Goal: Information Seeking & Learning: Learn about a topic

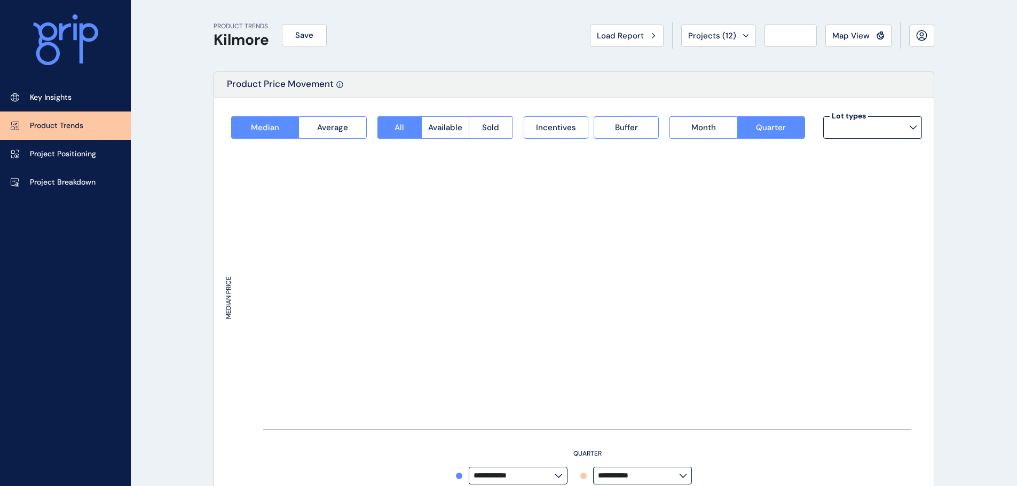
type input "*********"
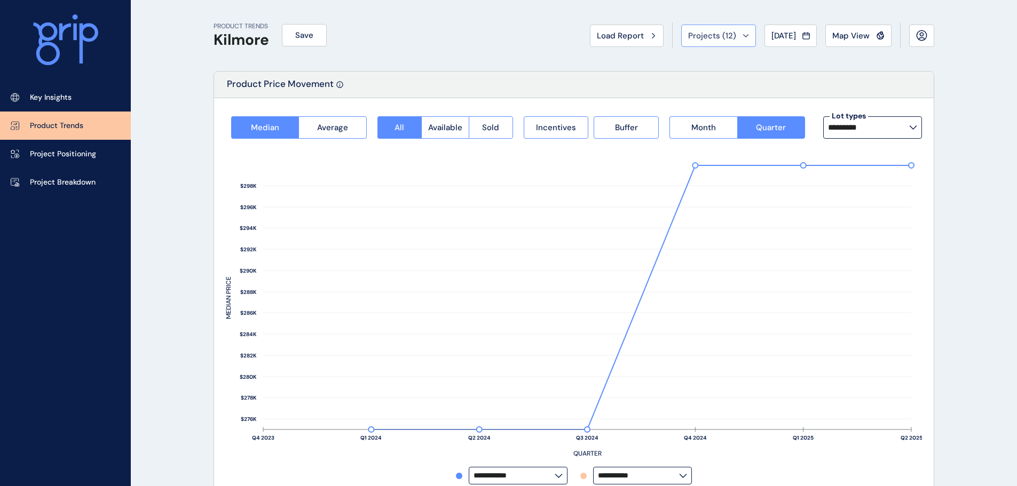
click at [703, 36] on span "Projects ( 12 )" at bounding box center [712, 35] width 48 height 11
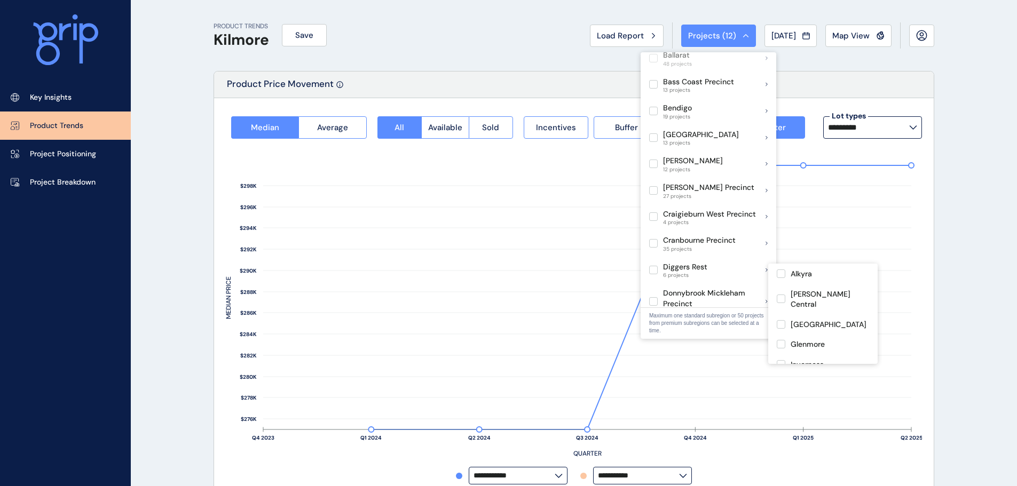
scroll to position [320, 0]
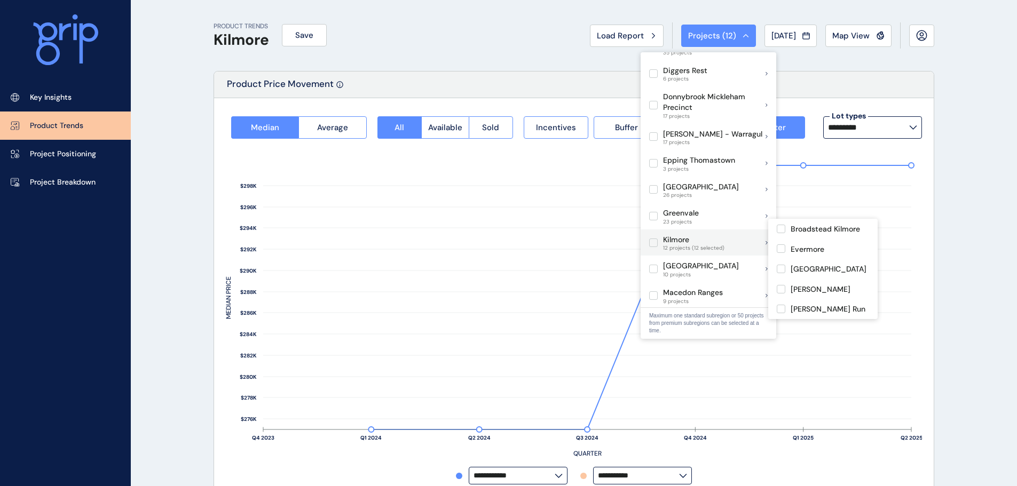
click at [662, 239] on span at bounding box center [656, 243] width 14 height 9
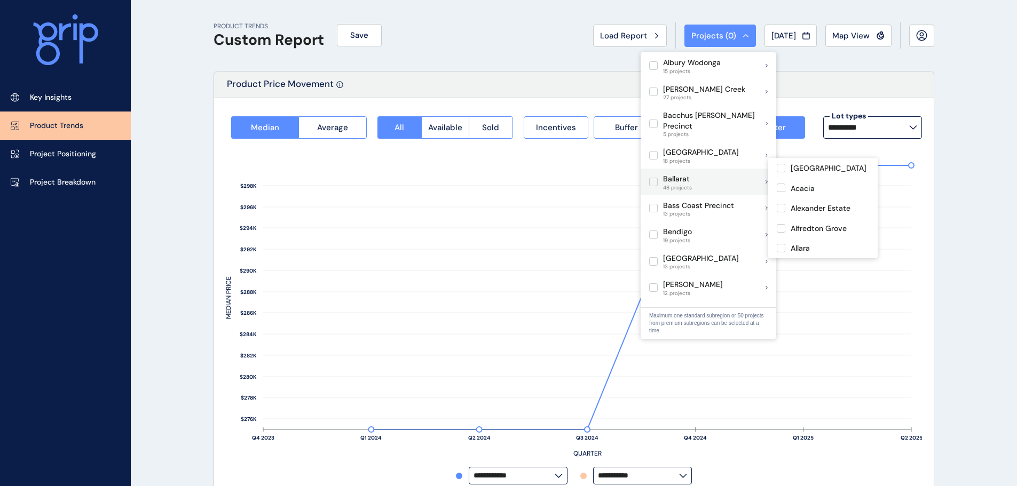
click at [654, 173] on div "Ballarat 48 projects" at bounding box center [670, 182] width 43 height 18
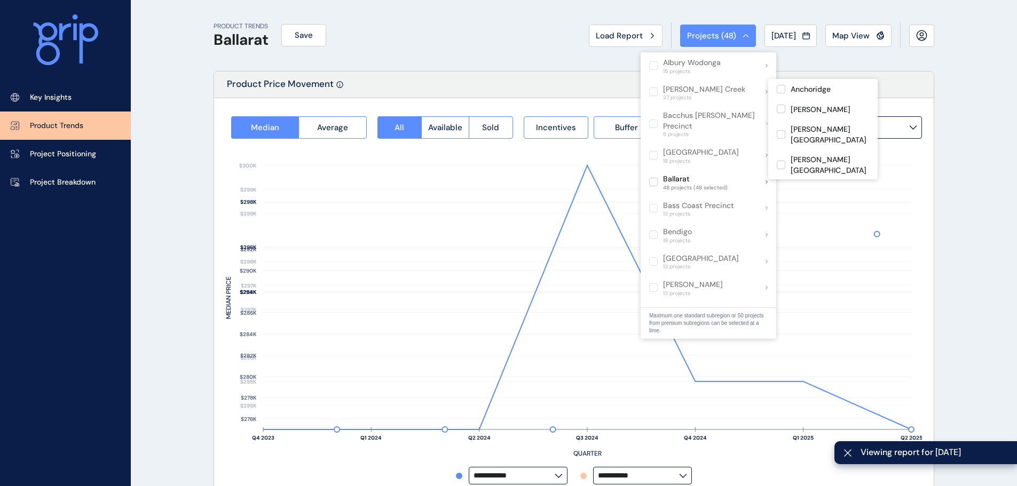
click at [413, 54] on div "PRODUCT TRENDS Ballarat Save Load Report Projects ( 48 ) [DATE] 2025 < > Jan No…" at bounding box center [574, 35] width 721 height 71
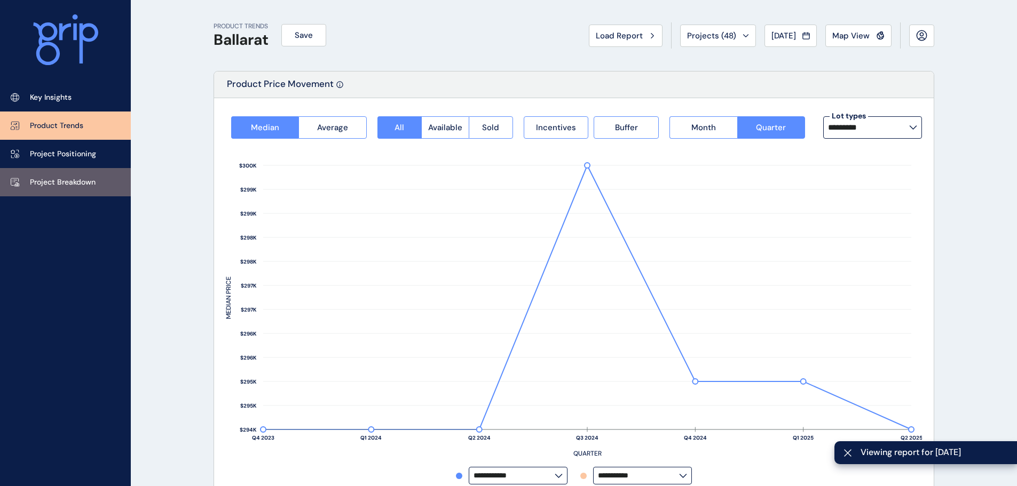
click at [77, 193] on link "Project Breakdown" at bounding box center [65, 182] width 131 height 28
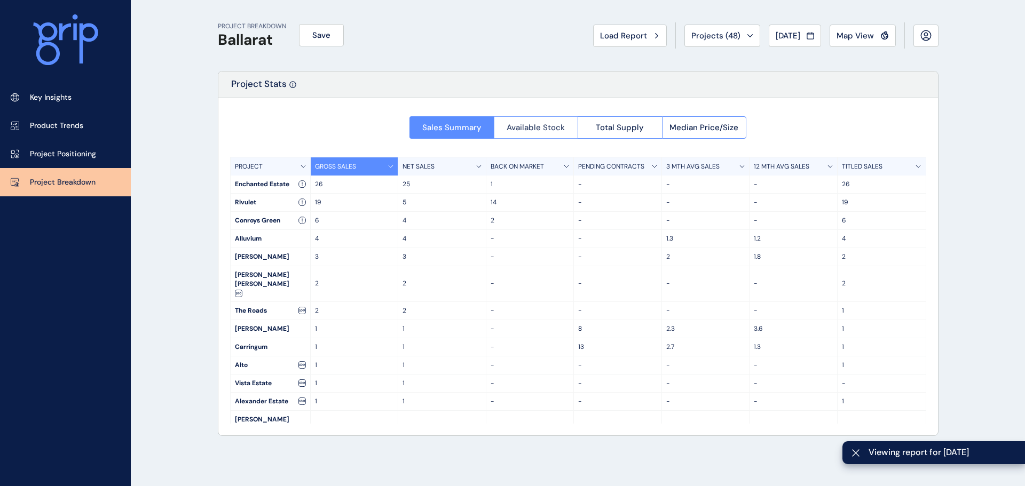
click at [552, 128] on span "Available Stock" at bounding box center [536, 127] width 58 height 11
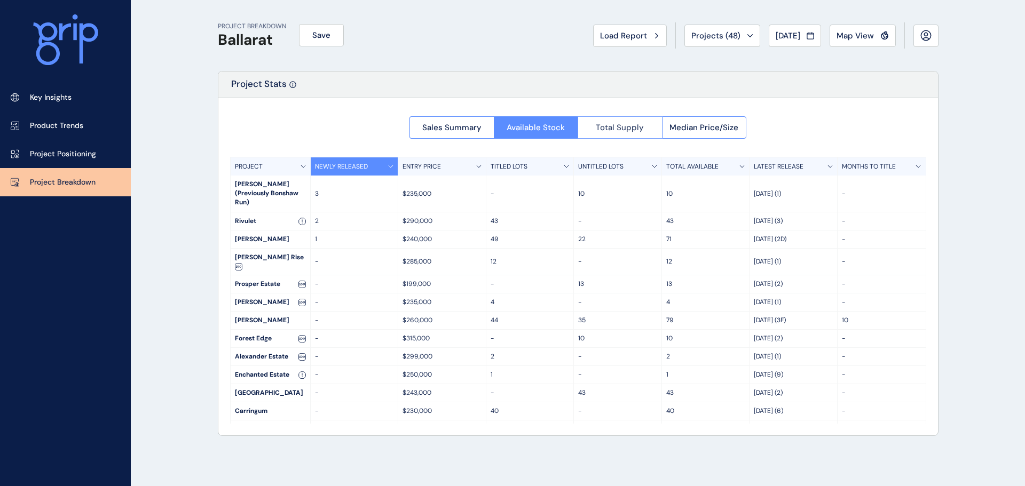
click at [638, 131] on span "Total Supply" at bounding box center [620, 127] width 48 height 11
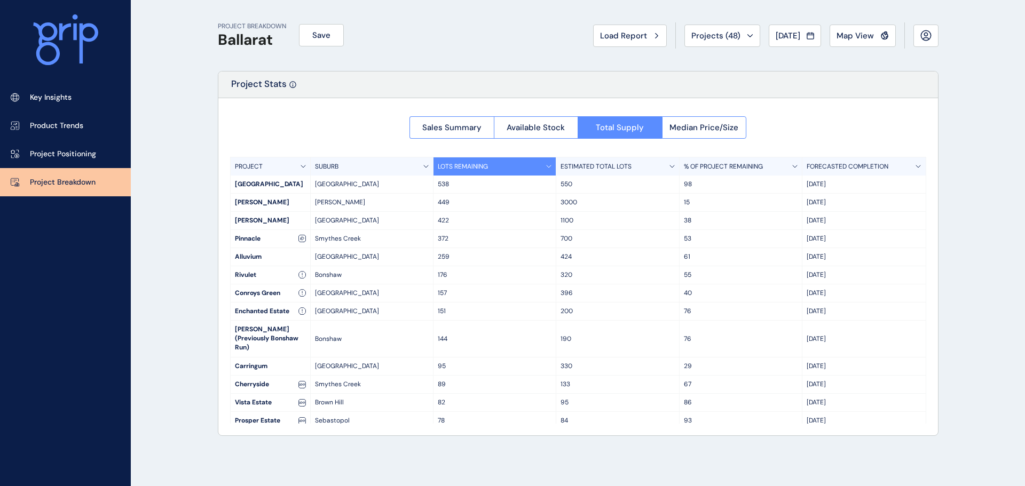
click at [442, 166] on p "LOTS REMAINING" at bounding box center [463, 166] width 50 height 9
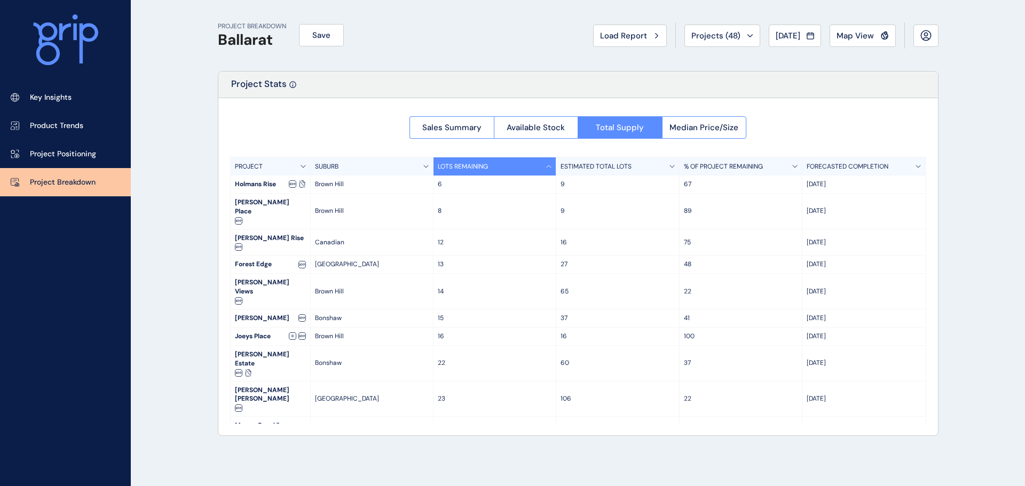
click at [442, 166] on p "LOTS REMAINING" at bounding box center [463, 166] width 50 height 9
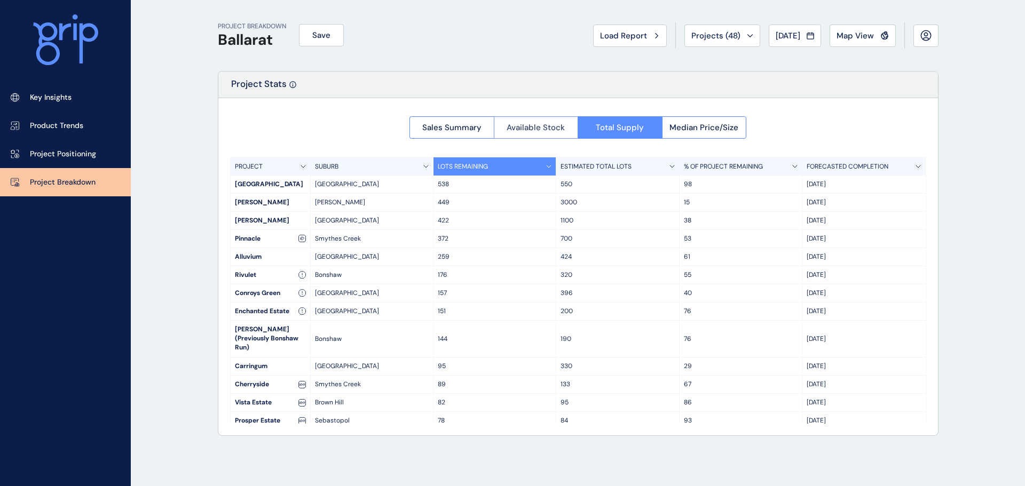
click at [556, 134] on button "Available Stock" at bounding box center [536, 127] width 84 height 22
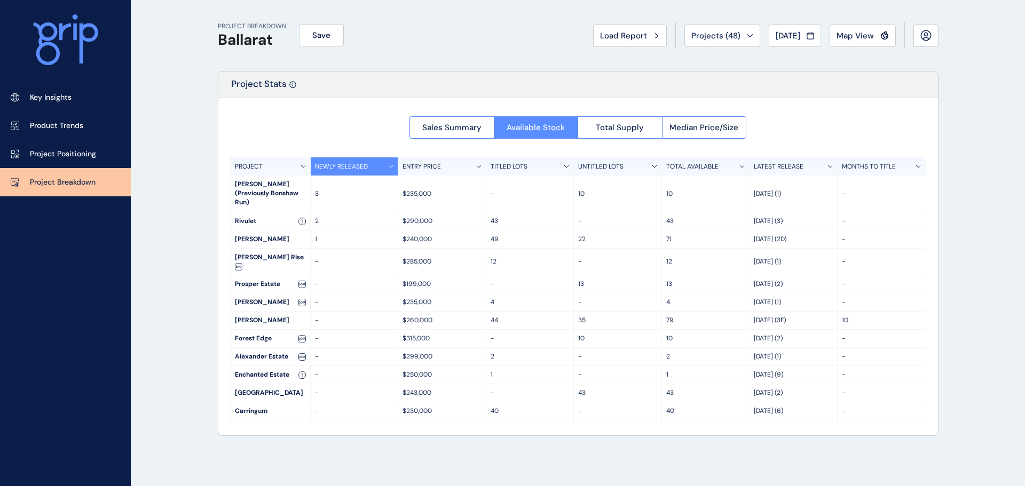
click at [441, 166] on div "ENTRY PRICE" at bounding box center [442, 167] width 88 height 18
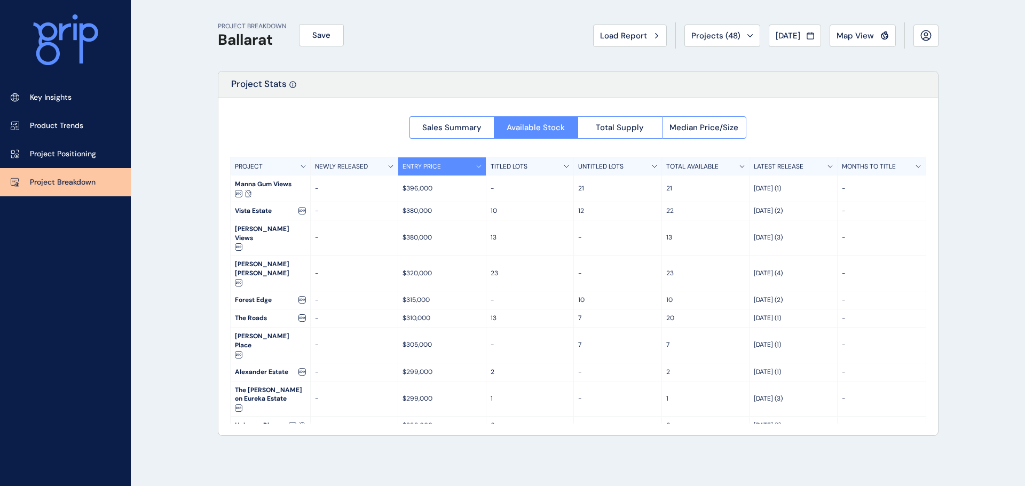
click at [450, 169] on div "ENTRY PRICE" at bounding box center [442, 167] width 88 height 18
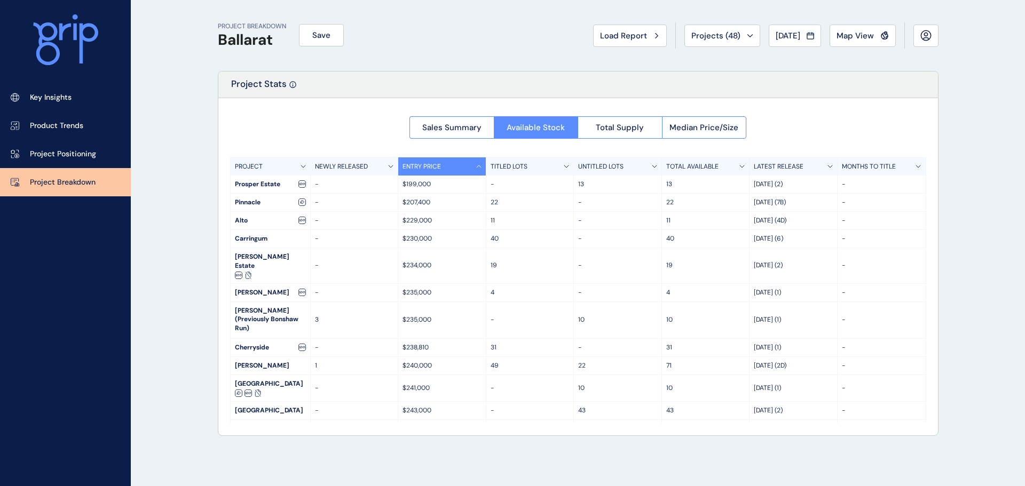
click at [442, 185] on p "$199,000" at bounding box center [442, 184] width 79 height 9
click at [638, 121] on button "Total Supply" at bounding box center [620, 127] width 84 height 22
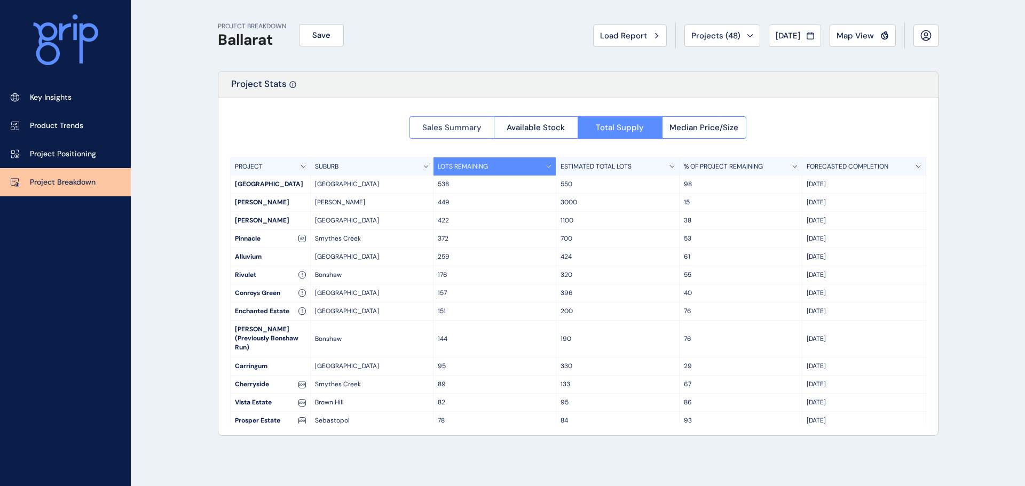
click at [464, 126] on span "Sales Summary" at bounding box center [451, 127] width 59 height 11
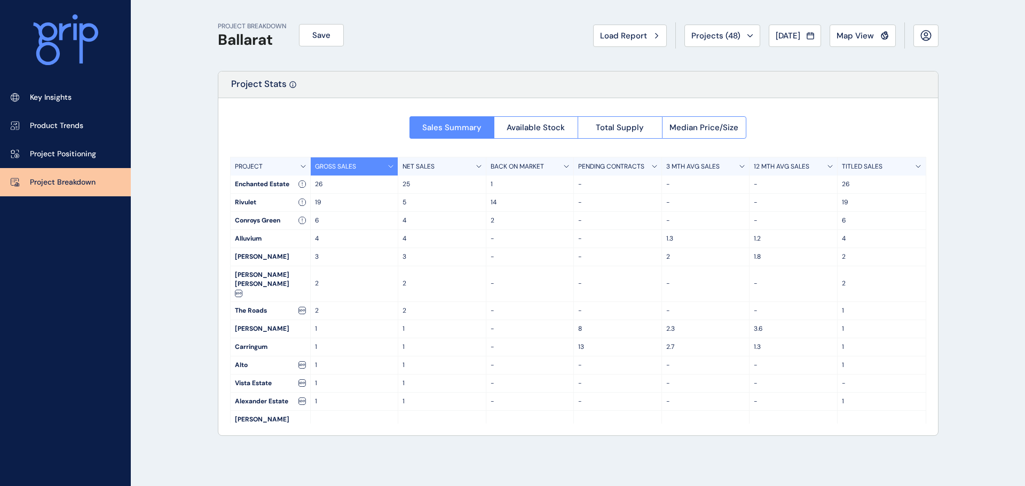
click at [358, 172] on div "GROSS SALES" at bounding box center [355, 167] width 88 height 18
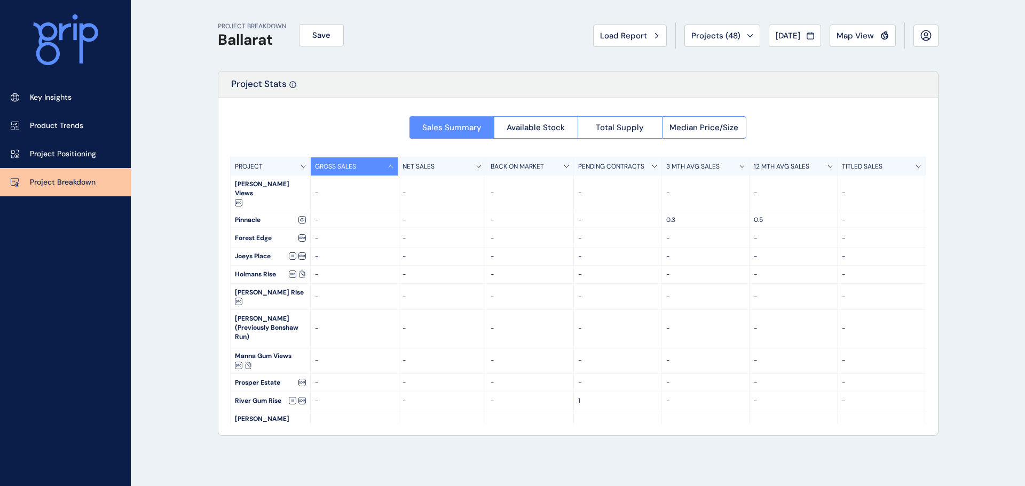
click at [357, 172] on div "GROSS SALES" at bounding box center [355, 167] width 88 height 18
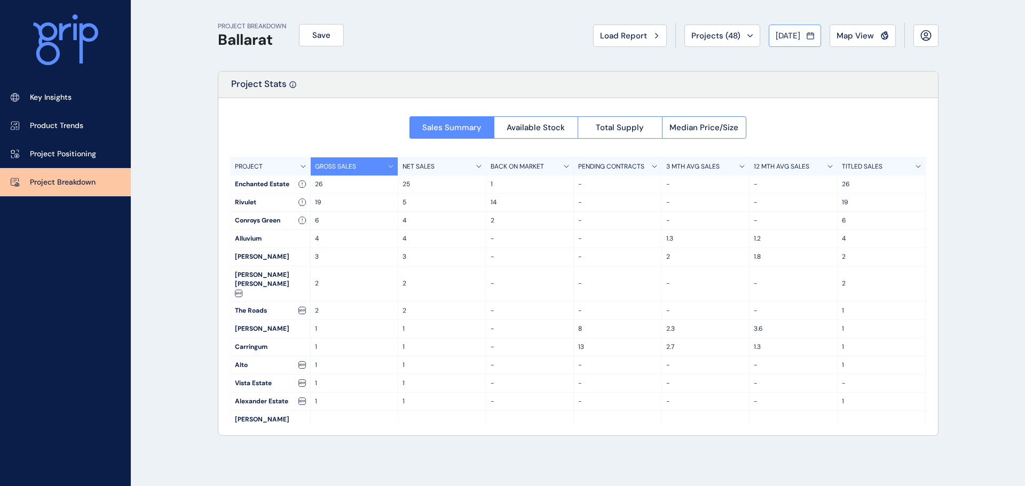
click at [791, 38] on span "[DATE]" at bounding box center [788, 35] width 25 height 11
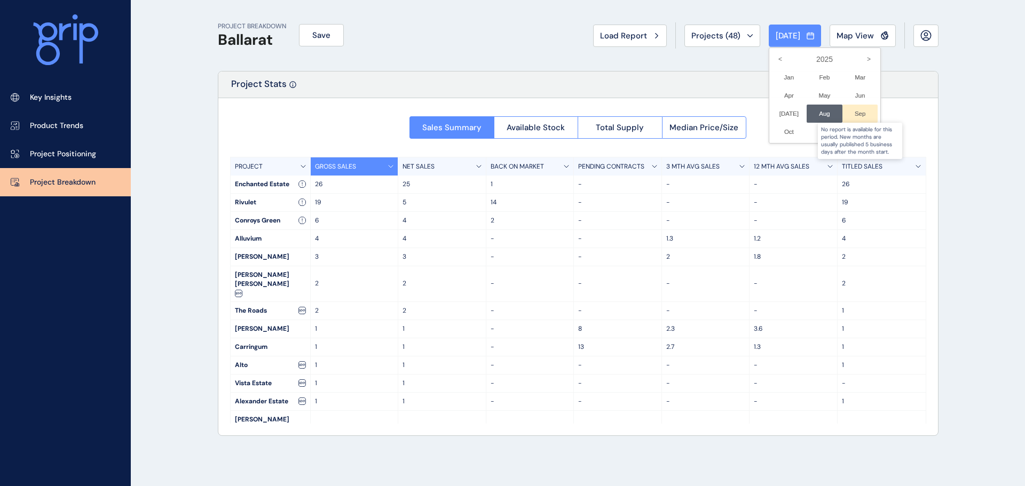
click at [848, 113] on div at bounding box center [861, 114] width 36 height 18
click at [609, 72] on div at bounding box center [512, 243] width 1025 height 486
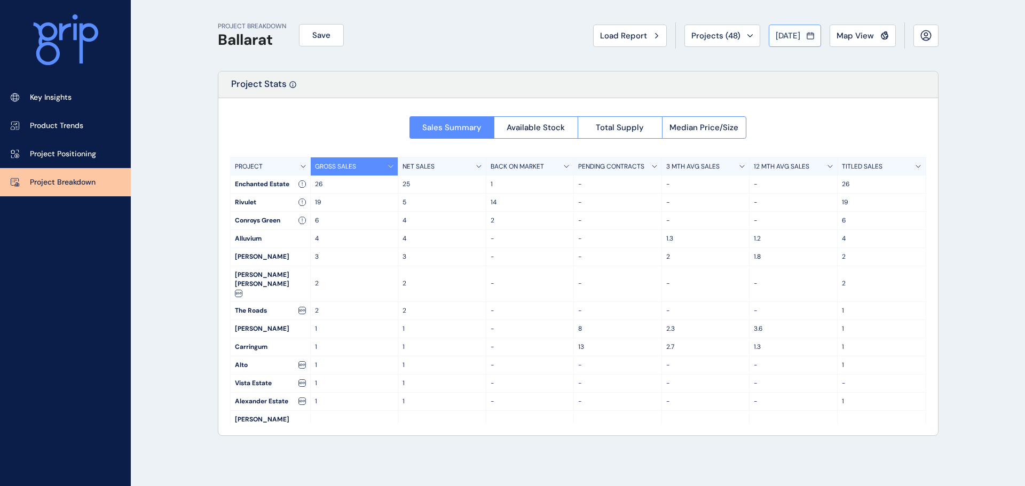
click at [807, 41] on button "[DATE]" at bounding box center [795, 36] width 52 height 22
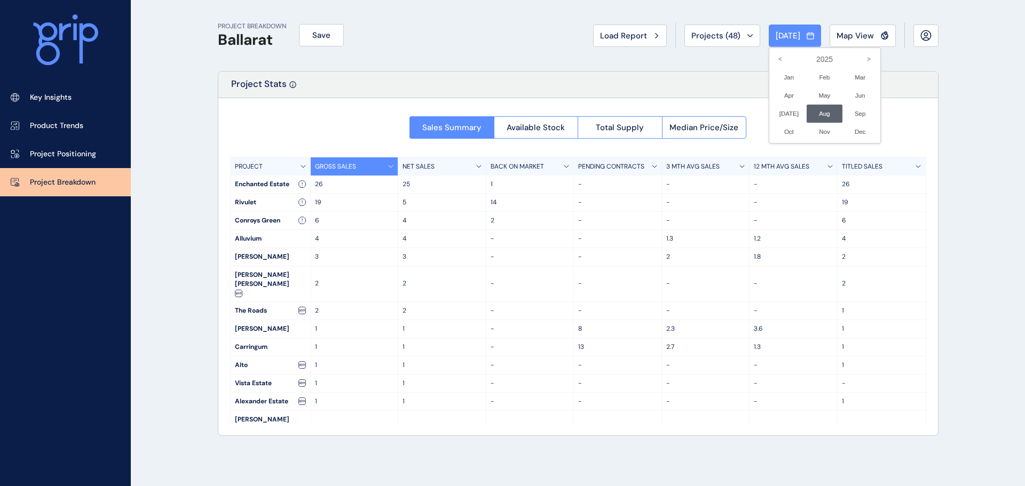
click at [467, 86] on div at bounding box center [512, 243] width 1025 height 486
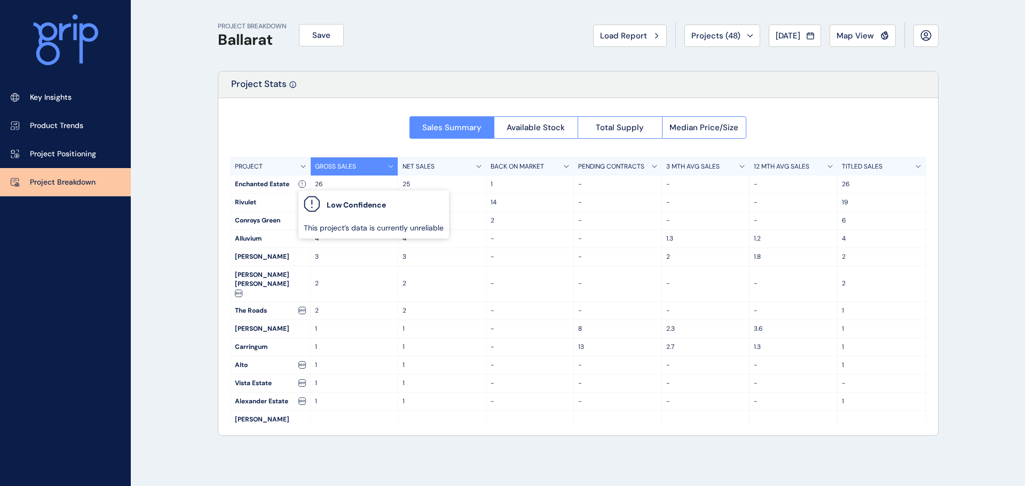
click at [305, 183] on icon at bounding box center [301, 183] width 7 height 7
click at [246, 178] on div "Enchanted Estate" at bounding box center [271, 185] width 80 height 18
click at [246, 184] on div "Enchanted Estate" at bounding box center [271, 185] width 80 height 18
click at [246, 183] on div "Enchanted Estate" at bounding box center [271, 185] width 80 height 18
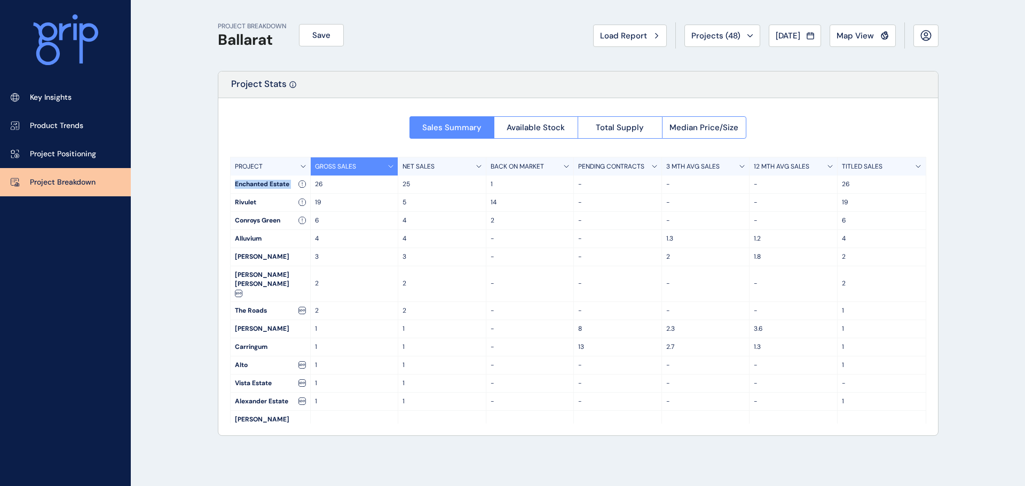
click at [246, 183] on div "Enchanted Estate" at bounding box center [271, 185] width 80 height 18
copy div "Enchanted Estate"
click at [203, 288] on div "PROJECT BREAKDOWN Ballarat Save Load Report Projects ( 48 ) [DATE] 2025 < > Jan…" at bounding box center [512, 243] width 1025 height 486
click at [304, 219] on icon at bounding box center [301, 220] width 7 height 7
click at [54, 155] on p "Project Positioning" at bounding box center [63, 154] width 66 height 11
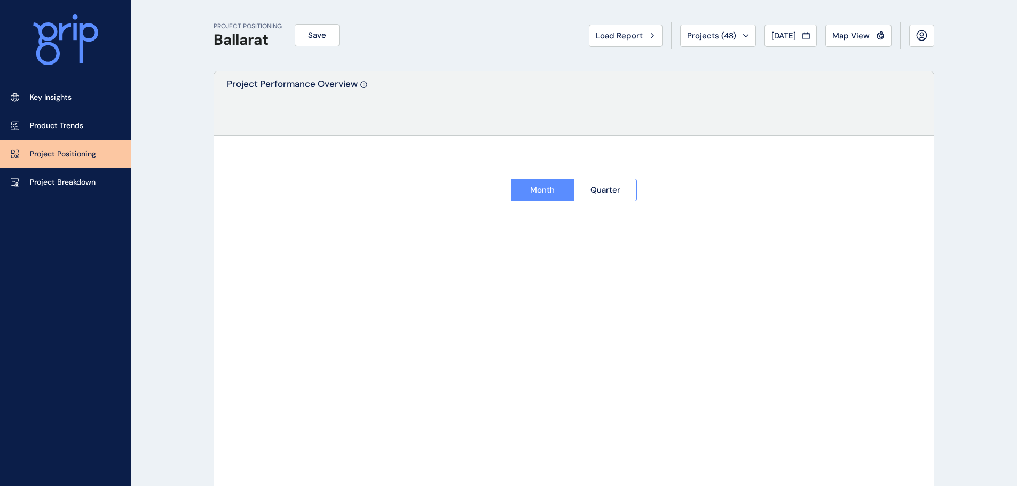
type input "**********"
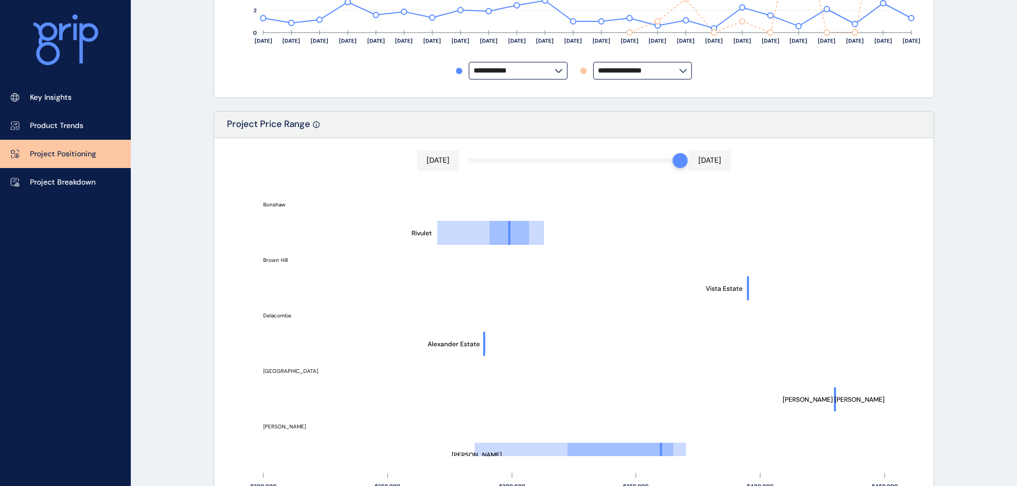
scroll to position [267, 0]
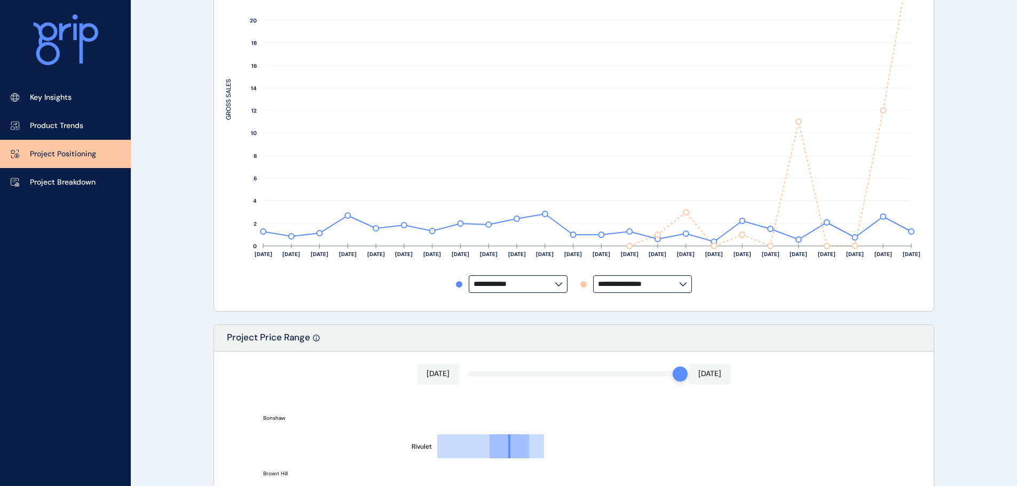
click at [636, 285] on input "**********" at bounding box center [638, 284] width 81 height 8
click at [636, 248] on div "Rivulet" at bounding box center [642, 258] width 97 height 20
type input "*******"
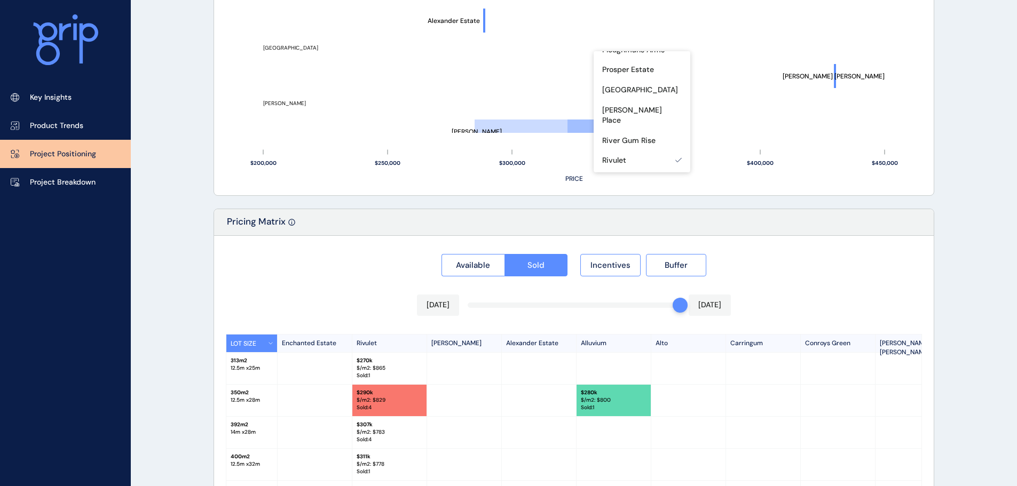
scroll to position [961, 0]
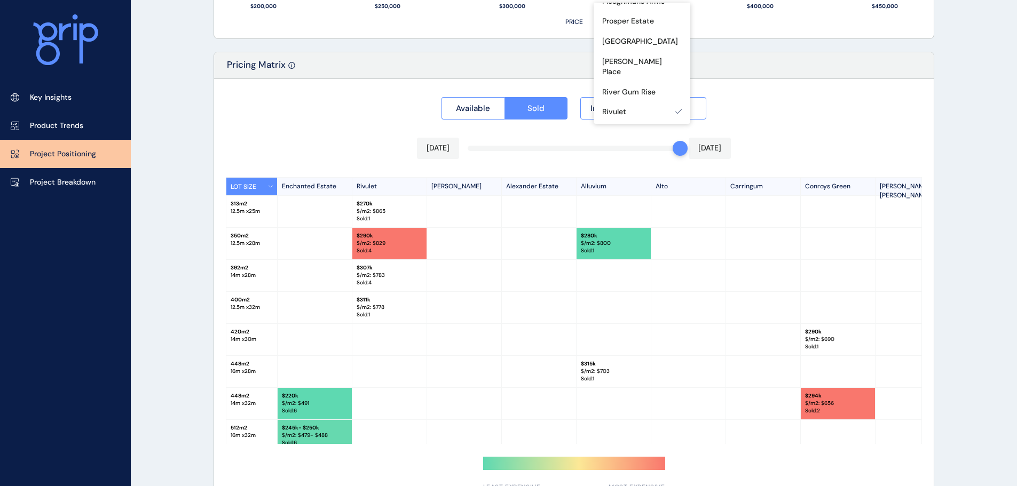
click at [789, 114] on div "Available Sold Incentives Buffer" at bounding box center [574, 105] width 696 height 29
click at [376, 245] on p "$/m2: $ 829" at bounding box center [390, 243] width 66 height 7
click at [400, 283] on p "Sold : 4" at bounding box center [390, 282] width 66 height 7
click at [347, 225] on div at bounding box center [315, 212] width 75 height 32
click at [379, 204] on p "$ 270k" at bounding box center [390, 203] width 66 height 7
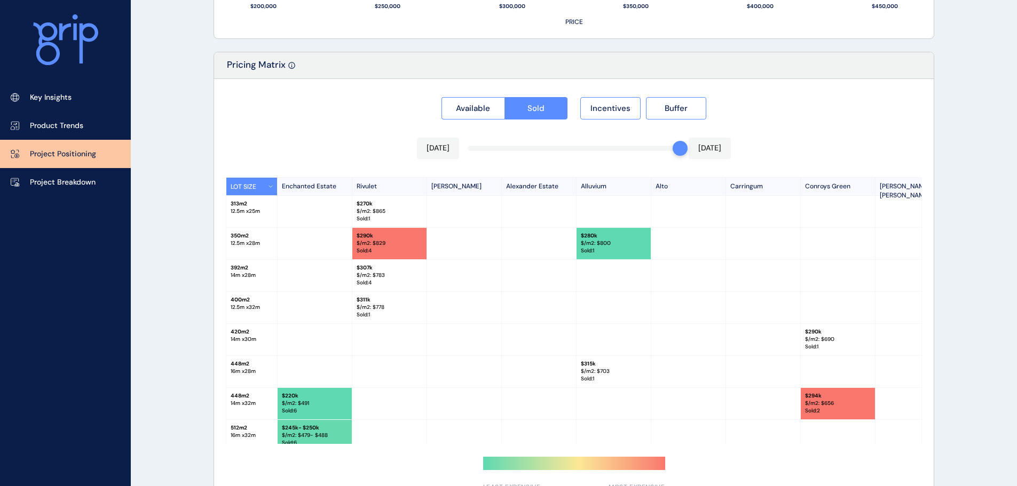
click at [399, 256] on div "$ 290k $/m2: $ 829 Sold : 4" at bounding box center [389, 244] width 75 height 32
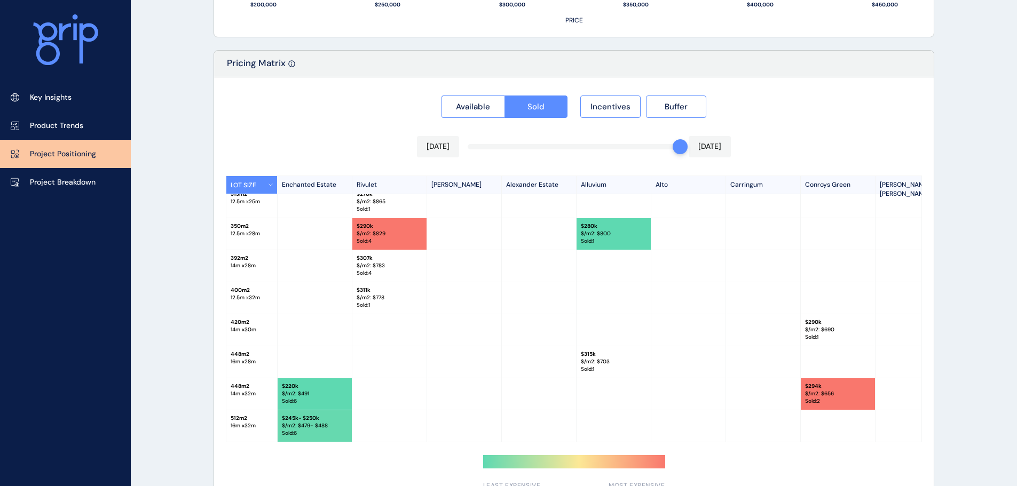
scroll to position [992, 0]
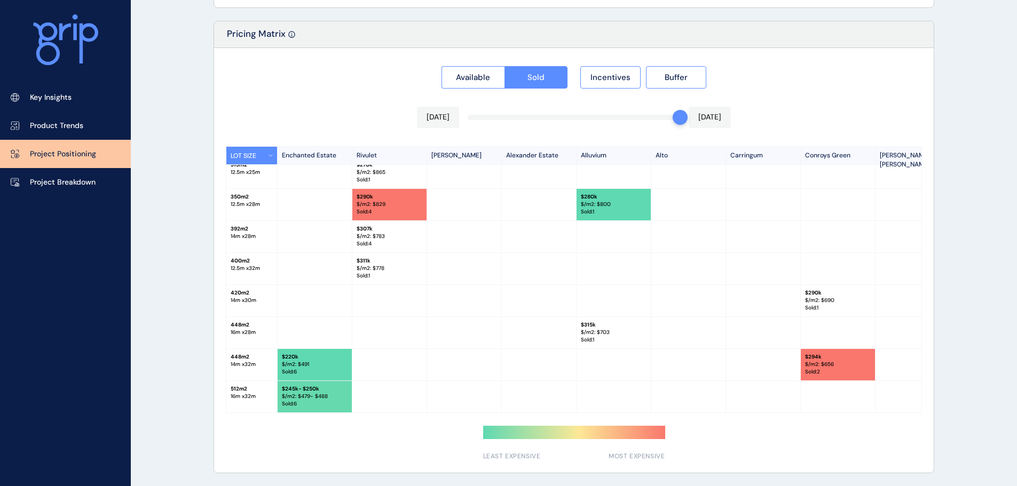
click at [367, 253] on div "$ 311k $/m2: $ 778 Sold : 1" at bounding box center [389, 269] width 75 height 32
click at [396, 300] on div at bounding box center [389, 301] width 75 height 32
drag, startPoint x: 673, startPoint y: 116, endPoint x: 488, endPoint y: 129, distance: 185.2
click at [488, 129] on div "Available Sold Incentives Buffer [DATE] [DATE] LOT SIZE Enchanted Estate Rivule…" at bounding box center [574, 260] width 720 height 425
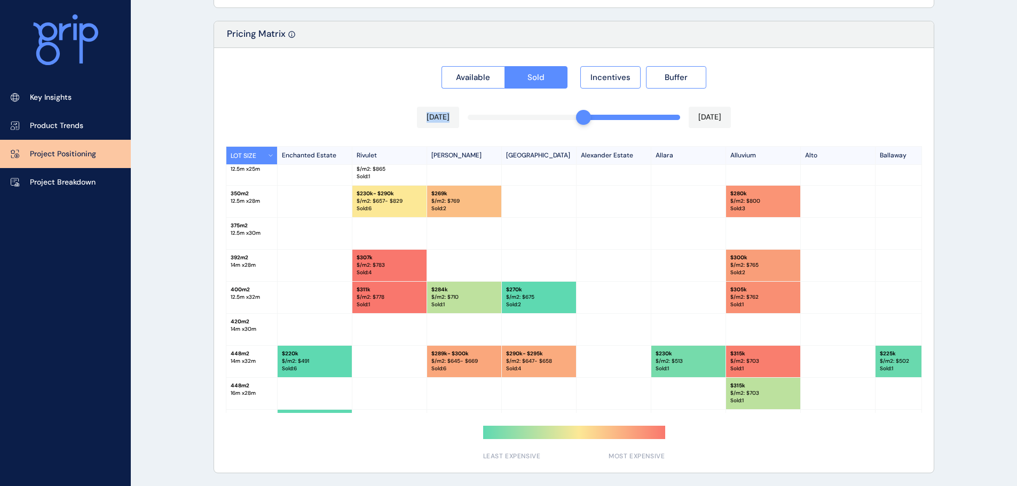
scroll to position [11, 0]
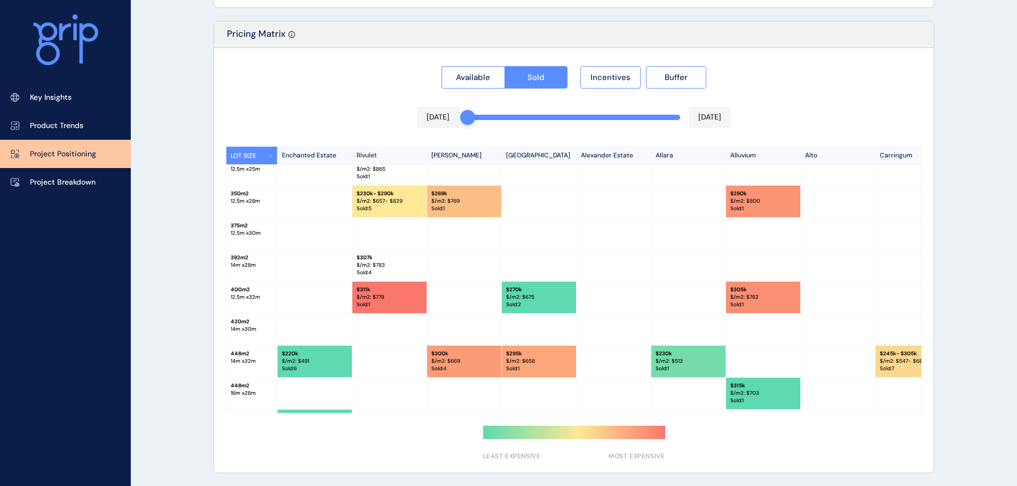
click at [433, 268] on div at bounding box center [574, 260] width 720 height 425
click at [529, 247] on div at bounding box center [574, 260] width 720 height 425
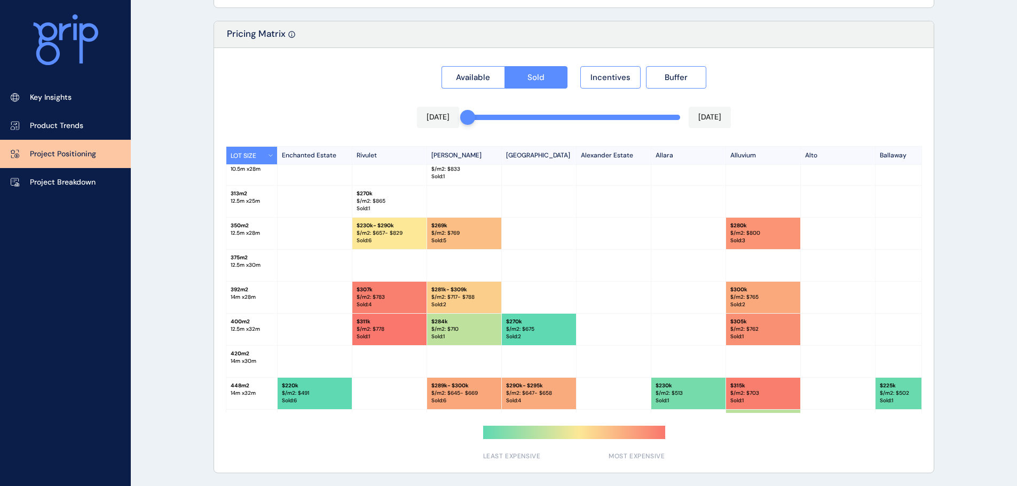
scroll to position [43, 0]
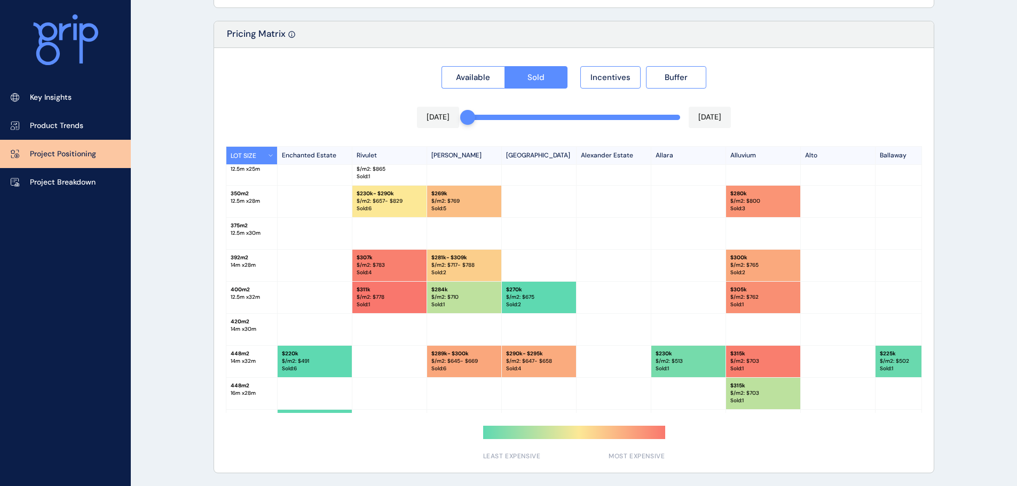
click at [376, 174] on p "Sold : 1" at bounding box center [390, 176] width 66 height 7
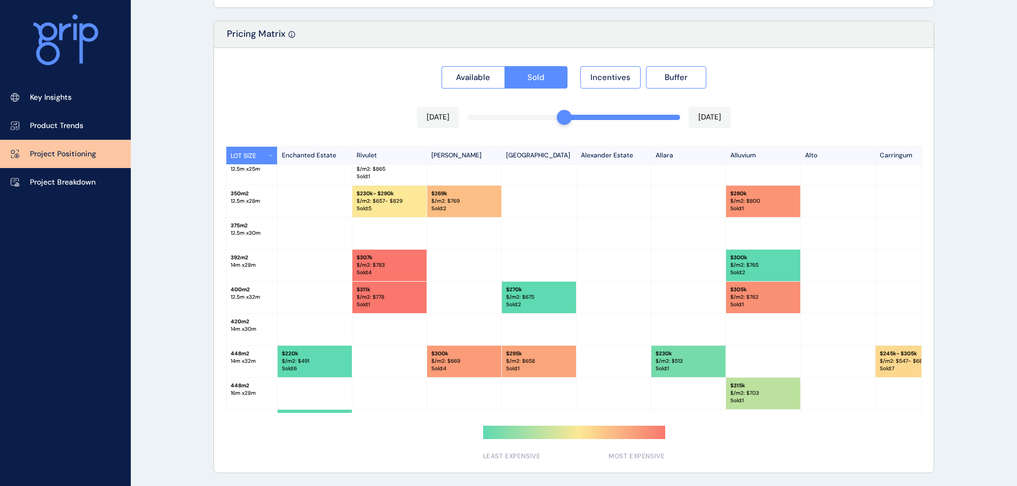
drag, startPoint x: 475, startPoint y: 117, endPoint x: 491, endPoint y: 119, distance: 15.5
click at [561, 116] on div at bounding box center [564, 117] width 15 height 15
click at [365, 263] on p "$/m2: $ 783" at bounding box center [390, 265] width 66 height 7
click at [376, 294] on p "$/m2: $ 778" at bounding box center [390, 297] width 66 height 7
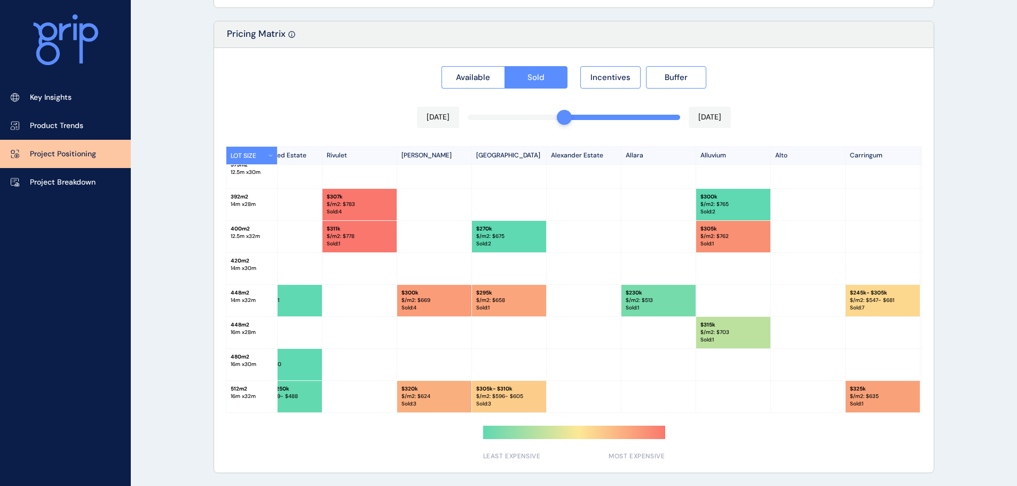
scroll to position [75, 11]
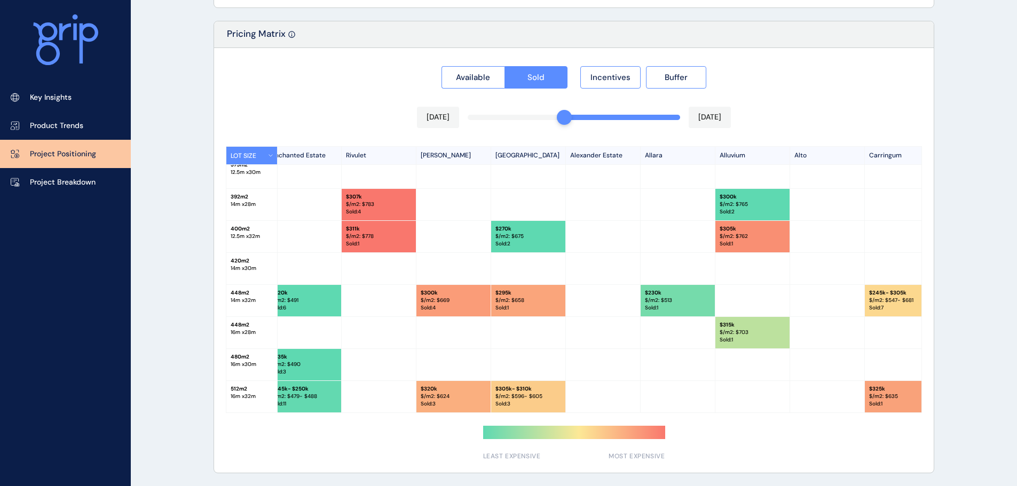
click at [761, 198] on p "$ 300k" at bounding box center [753, 196] width 66 height 7
click at [748, 240] on p "Sold : 1" at bounding box center [753, 243] width 66 height 7
click at [867, 296] on div "$ 245k - $305k $/m2: $ 547 - $681 Sold : 7" at bounding box center [902, 301] width 75 height 32
click at [914, 371] on div at bounding box center [902, 365] width 75 height 32
click at [799, 343] on div at bounding box center [827, 333] width 75 height 32
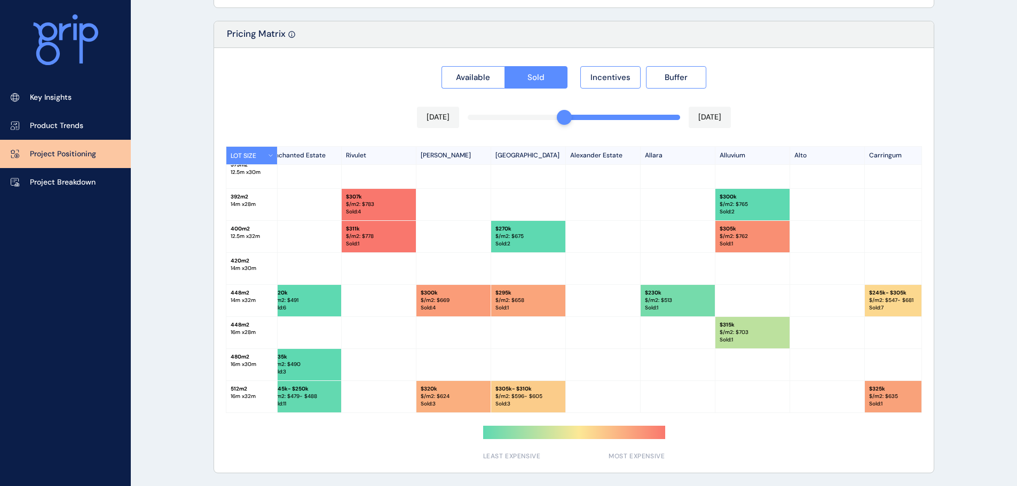
click at [735, 341] on div "$ 315k $/m2: $ 703 Sold : 1" at bounding box center [752, 333] width 75 height 32
